Goal: Navigation & Orientation: Find specific page/section

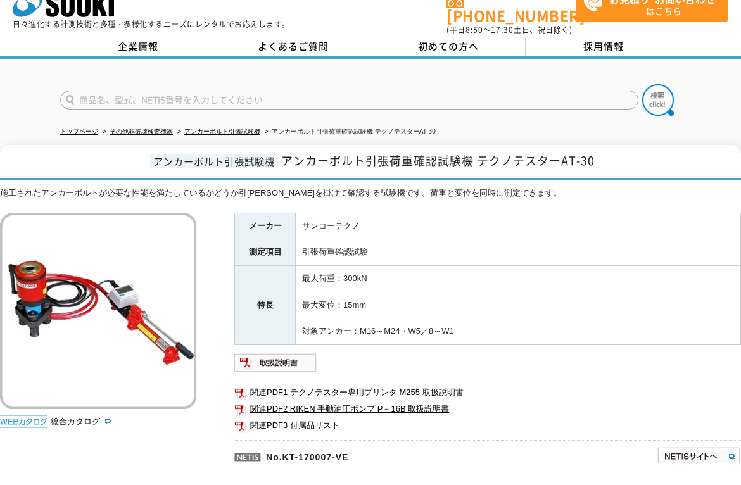
scroll to position [23, 0]
click at [252, 132] on link "アンカーボルト引張試験機" at bounding box center [222, 130] width 76 height 7
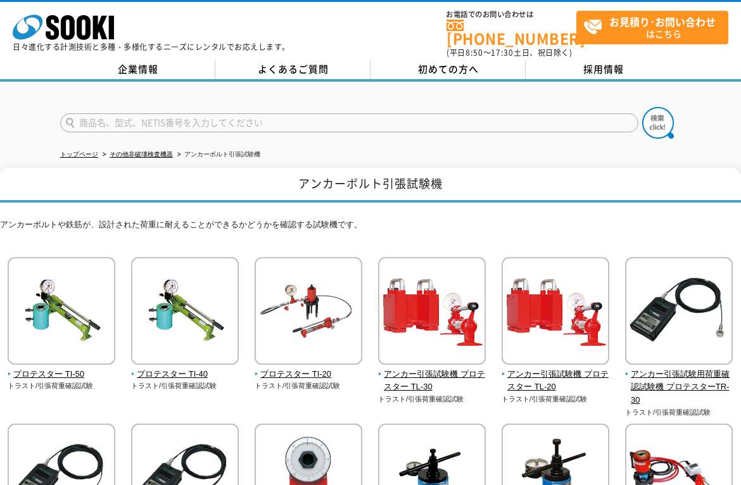
click at [334, 320] on img at bounding box center [309, 312] width 108 height 111
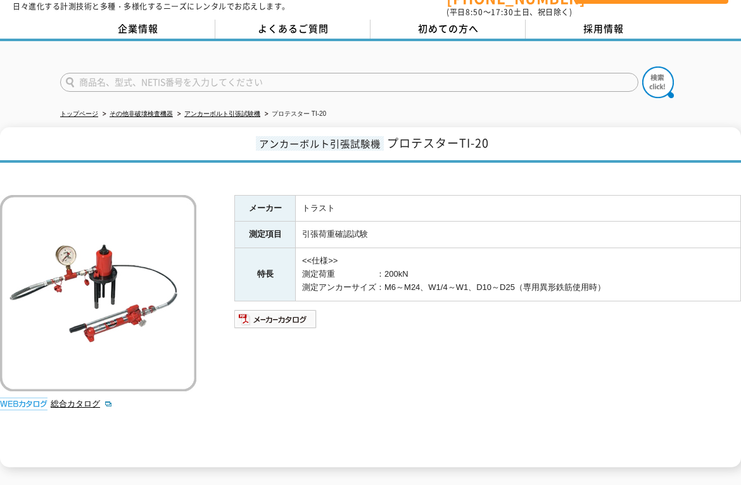
scroll to position [41, 0]
click at [296, 309] on img at bounding box center [275, 319] width 83 height 20
